Goal: Find specific page/section: Find specific page/section

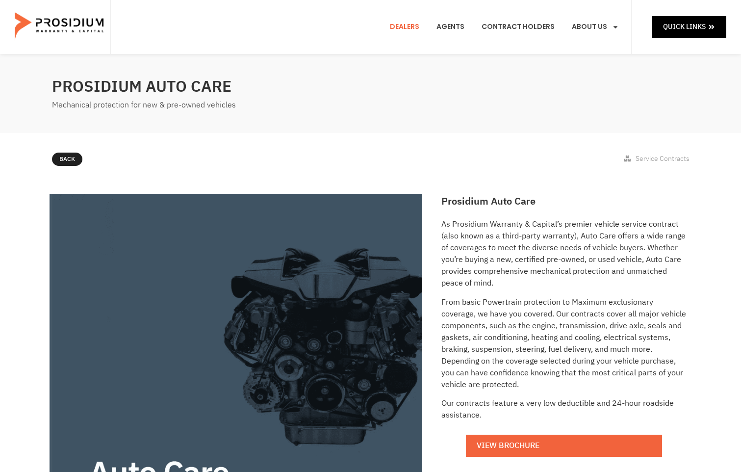
click at [410, 26] on link "Dealers" at bounding box center [405, 27] width 44 height 36
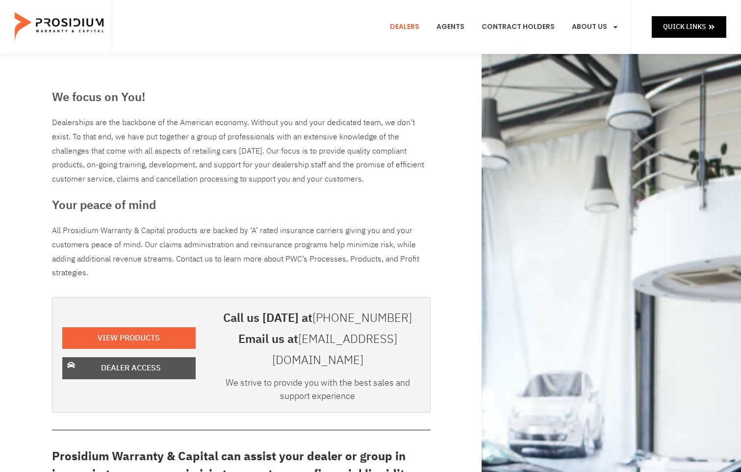
click at [148, 361] on span "Dealer Access" at bounding box center [131, 368] width 60 height 14
